Goal: Contribute content

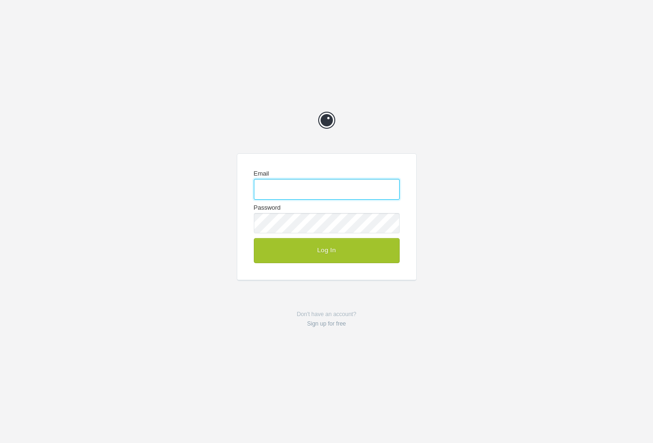
type input "enquiries@jeremyhickman.co.uk"
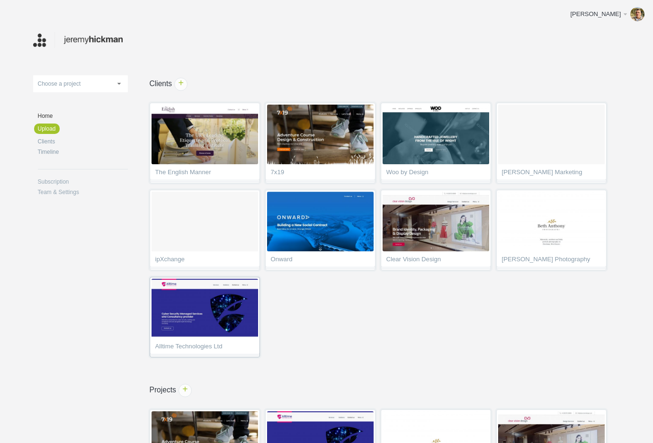
click at [230, 307] on img at bounding box center [204, 309] width 106 height 60
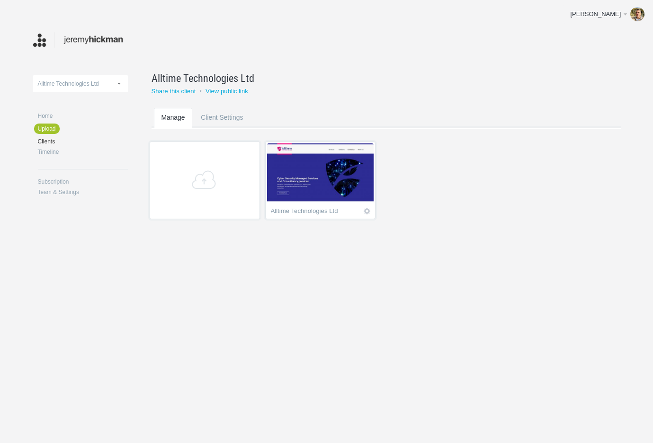
click at [324, 180] on img at bounding box center [320, 173] width 106 height 60
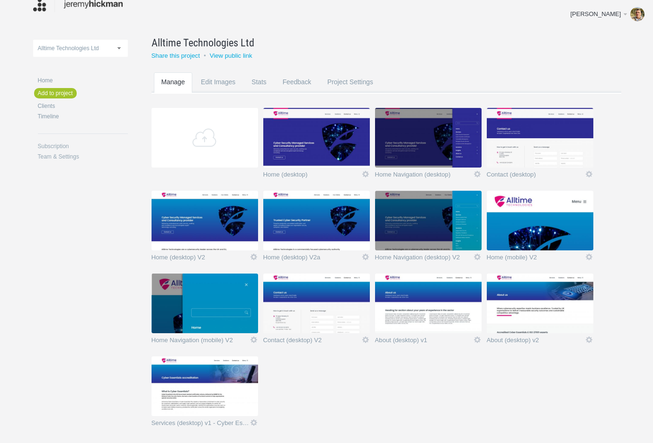
scroll to position [36, 0]
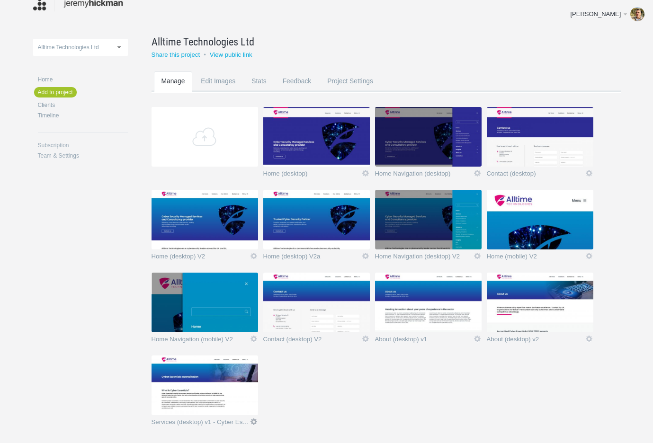
click at [253, 421] on link "Icon" at bounding box center [253, 421] width 9 height 9
click at [239, 381] on link "Edit / Replace" at bounding box center [234, 382] width 57 height 11
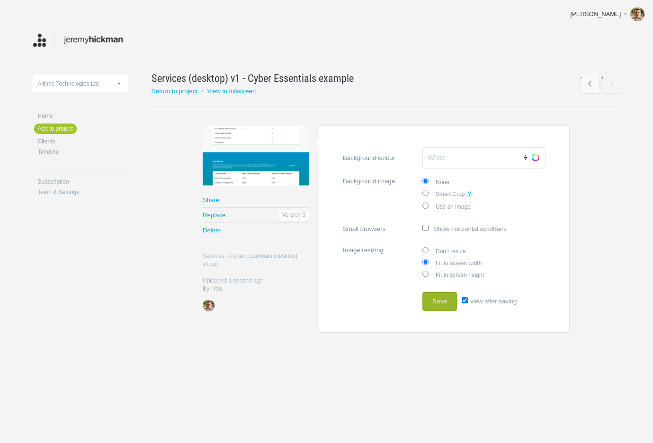
click at [434, 297] on button "Save" at bounding box center [439, 301] width 35 height 19
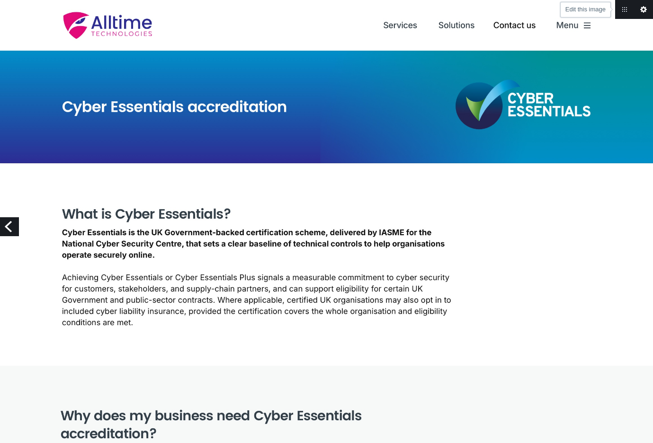
click at [641, 7] on link "Edit this image" at bounding box center [643, 9] width 19 height 19
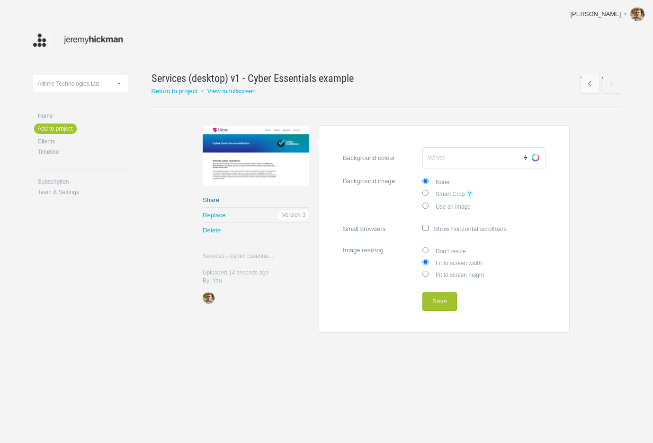
click at [213, 198] on link "Share" at bounding box center [256, 200] width 106 height 15
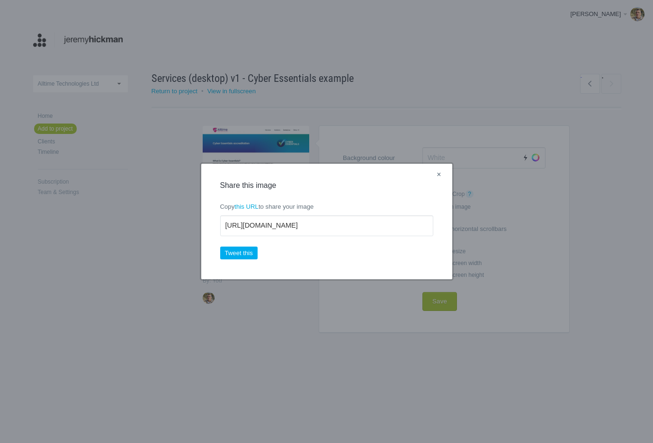
click at [437, 174] on link "×" at bounding box center [439, 175] width 12 height 12
click at [437, 174] on form "Distance from top Background colour Auto Choose Background image None Smart Cro…" at bounding box center [443, 229] width 251 height 208
